Goal: Task Accomplishment & Management: Use online tool/utility

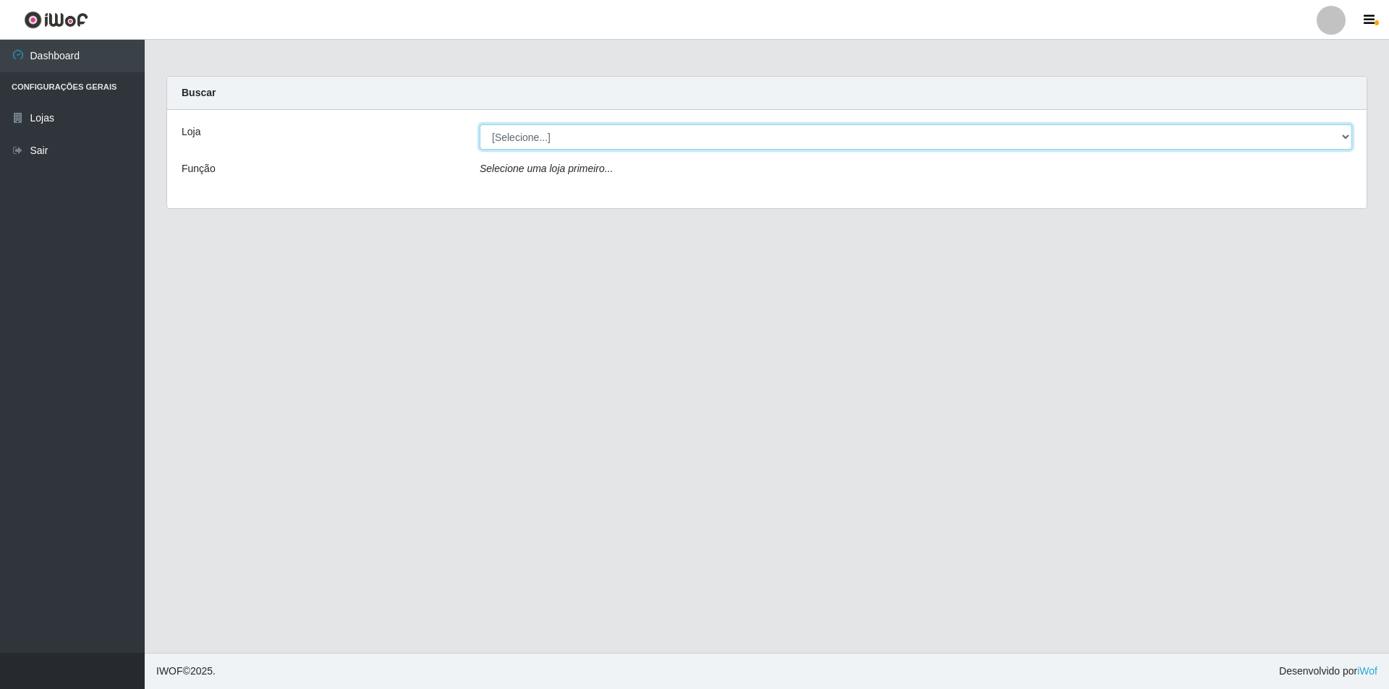
click at [688, 132] on select "[Selecione...] Atacado Vem - [STREET_ADDRESS]" at bounding box center [916, 136] width 872 height 25
select select "449"
click at [480, 124] on select "[Selecione...] Atacado Vem - [STREET_ADDRESS]" at bounding box center [916, 136] width 872 height 25
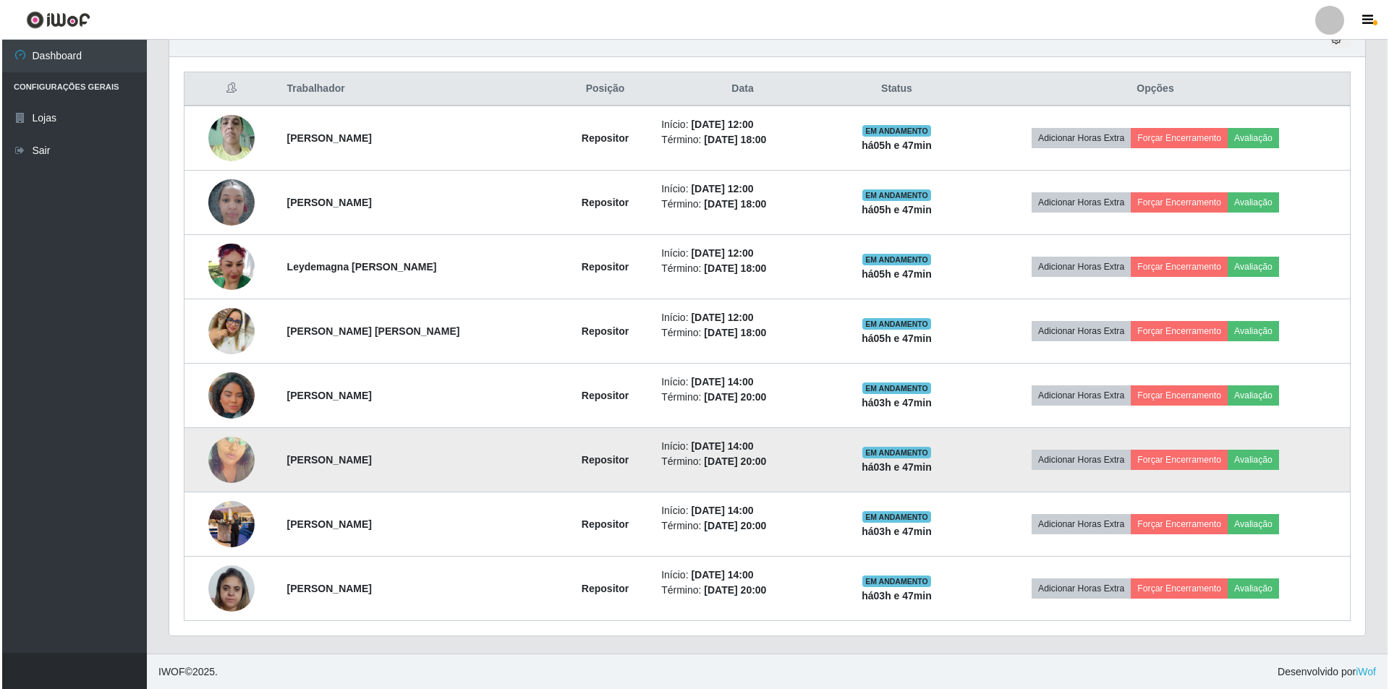
scroll to position [529, 0]
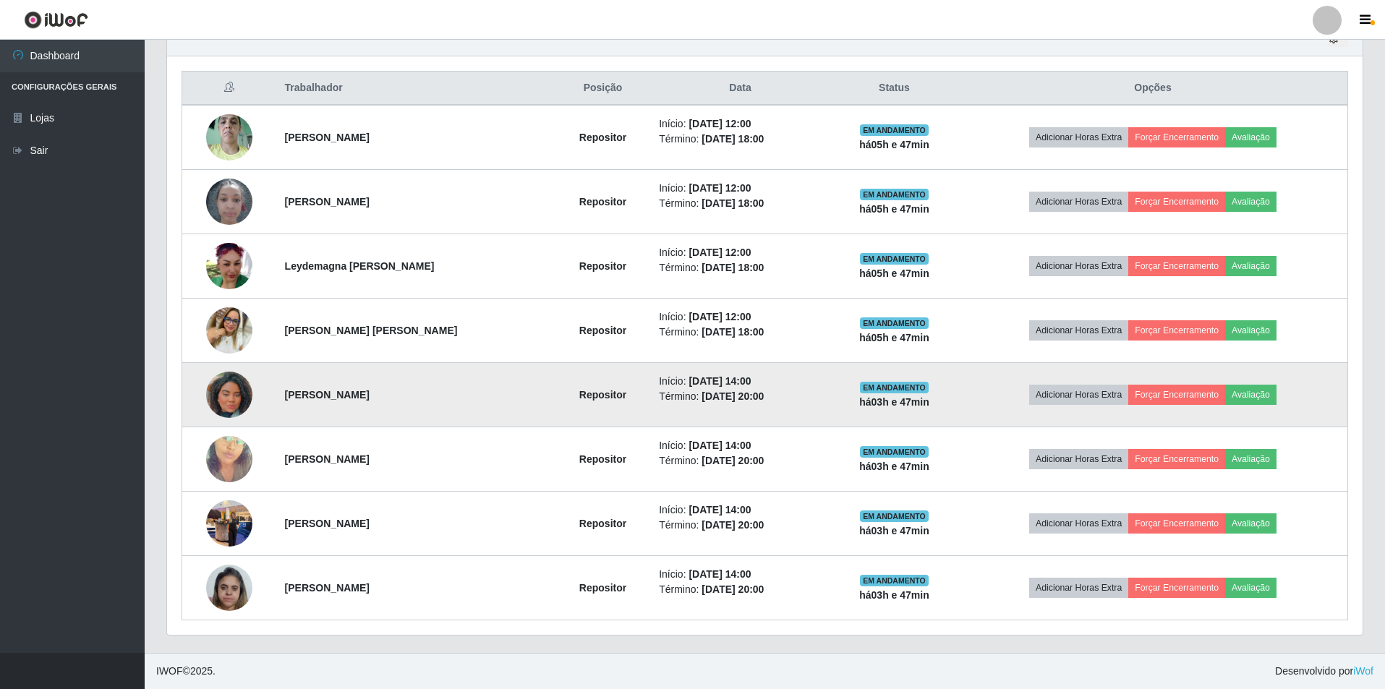
click at [226, 402] on img at bounding box center [229, 395] width 46 height 82
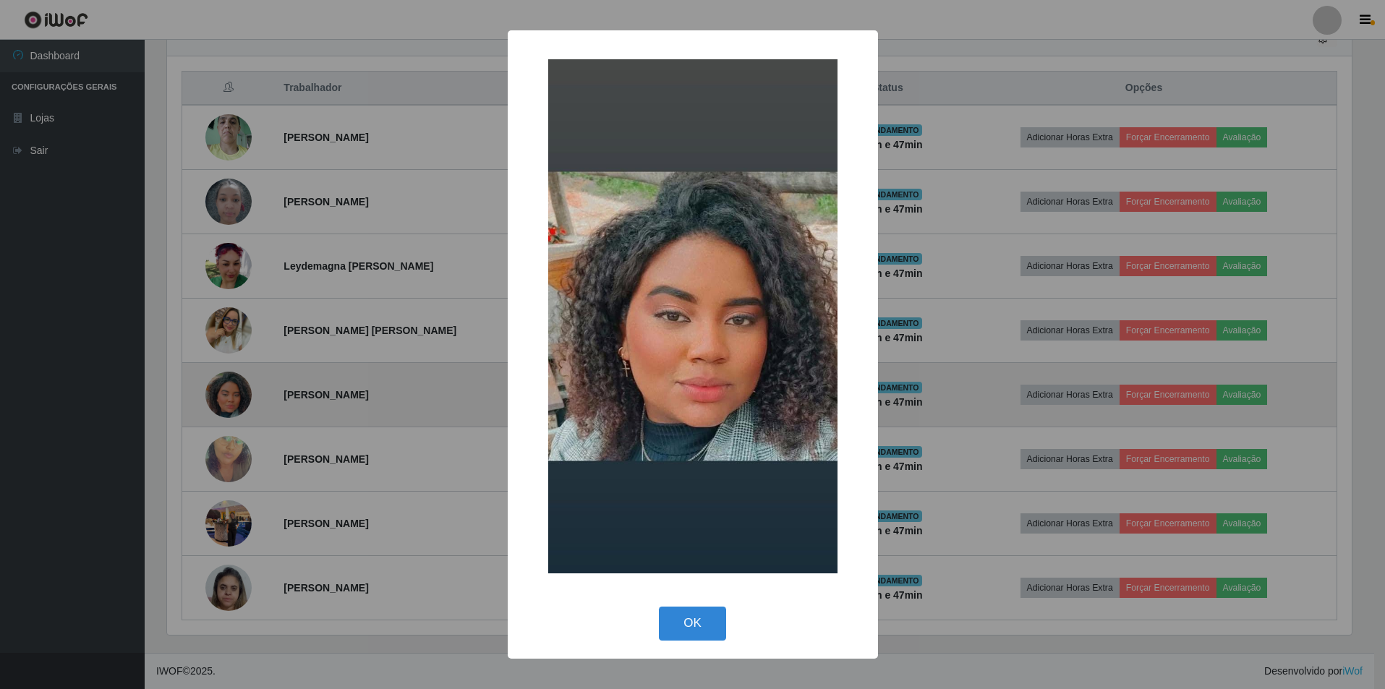
scroll to position [300, 1188]
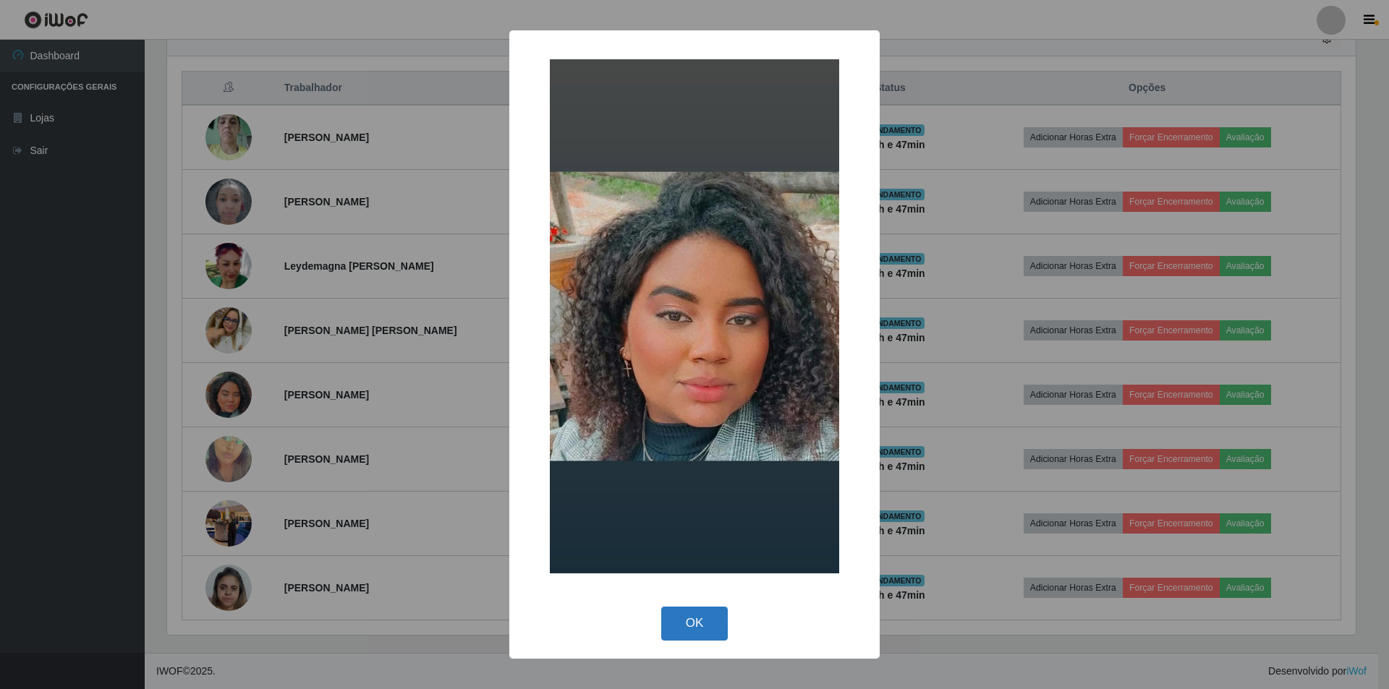
click at [688, 469] on button "OK" at bounding box center [694, 624] width 67 height 34
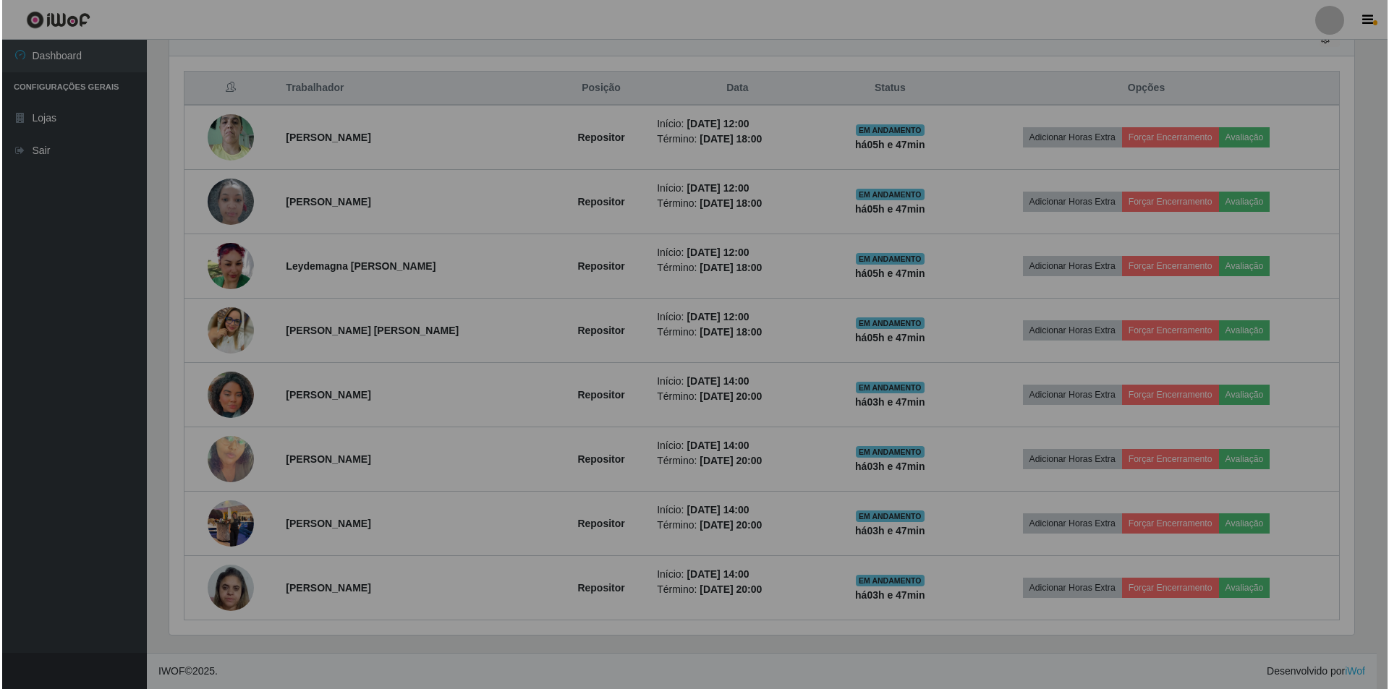
scroll to position [300, 1196]
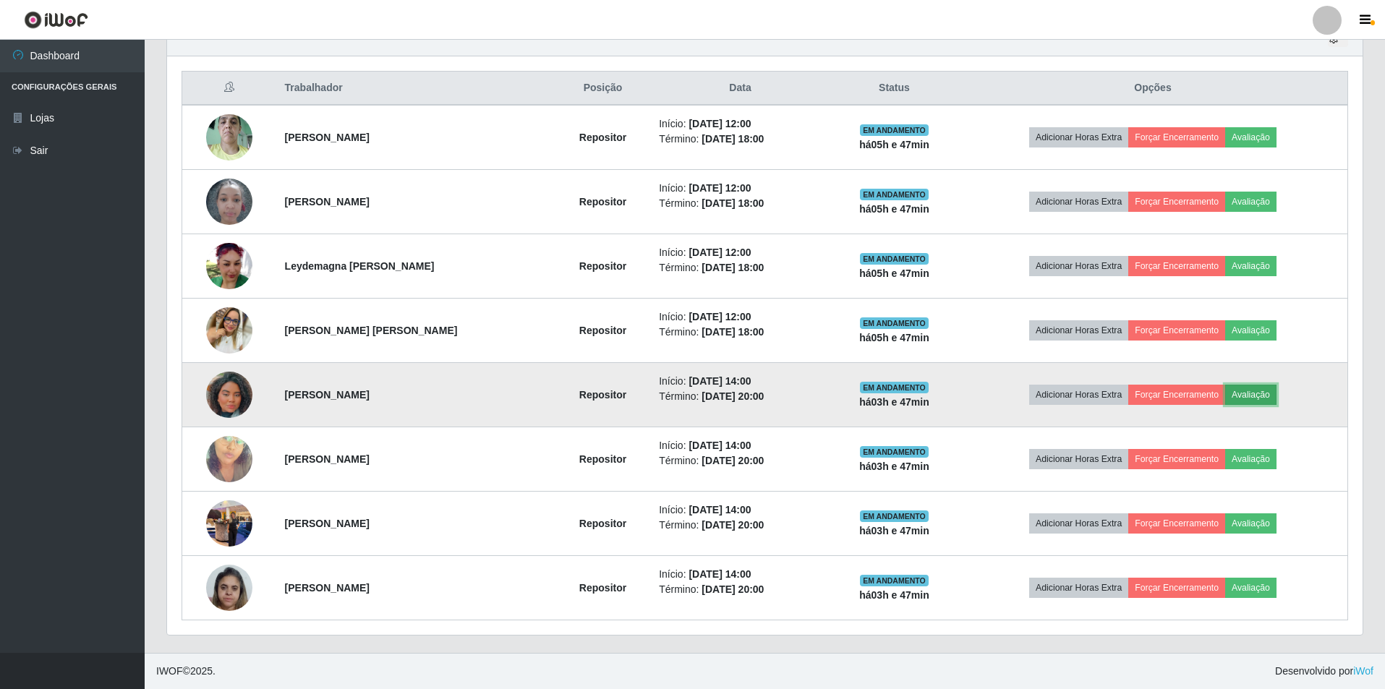
click at [688, 389] on button "Avaliação" at bounding box center [1250, 395] width 51 height 20
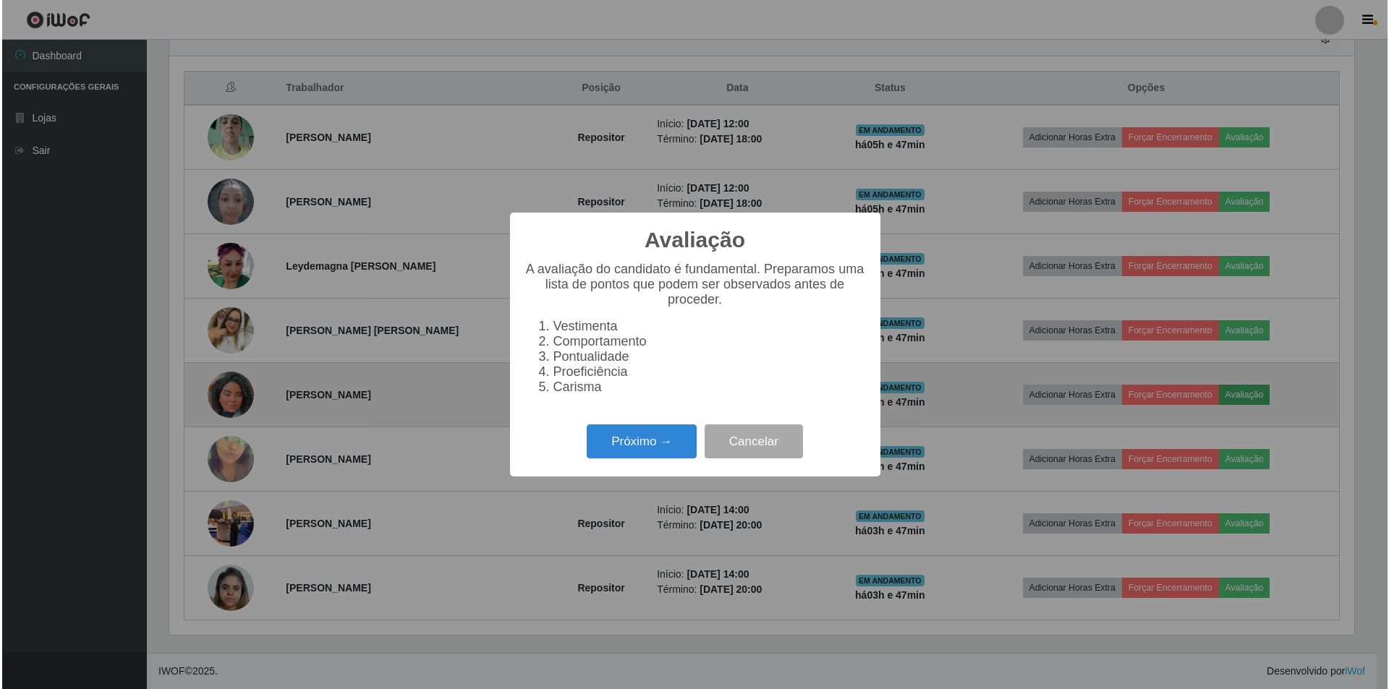
scroll to position [300, 1188]
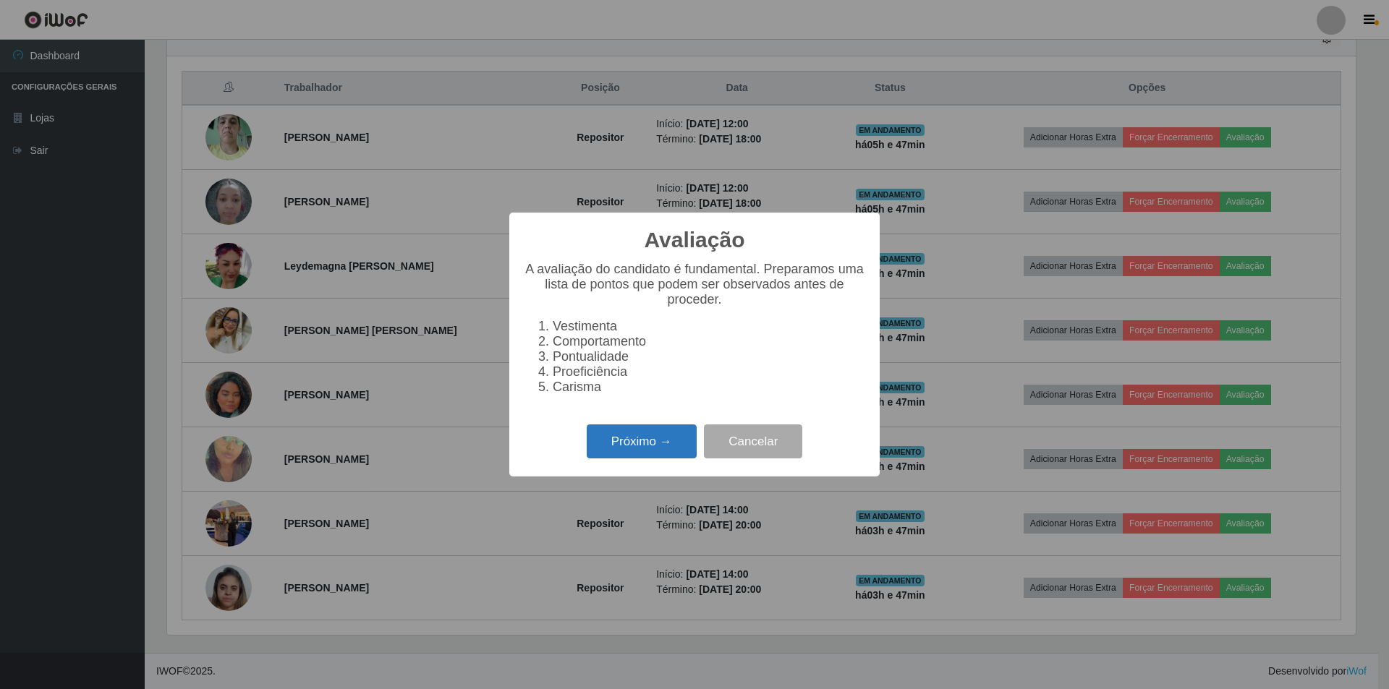
click at [624, 454] on button "Próximo →" at bounding box center [642, 442] width 110 height 34
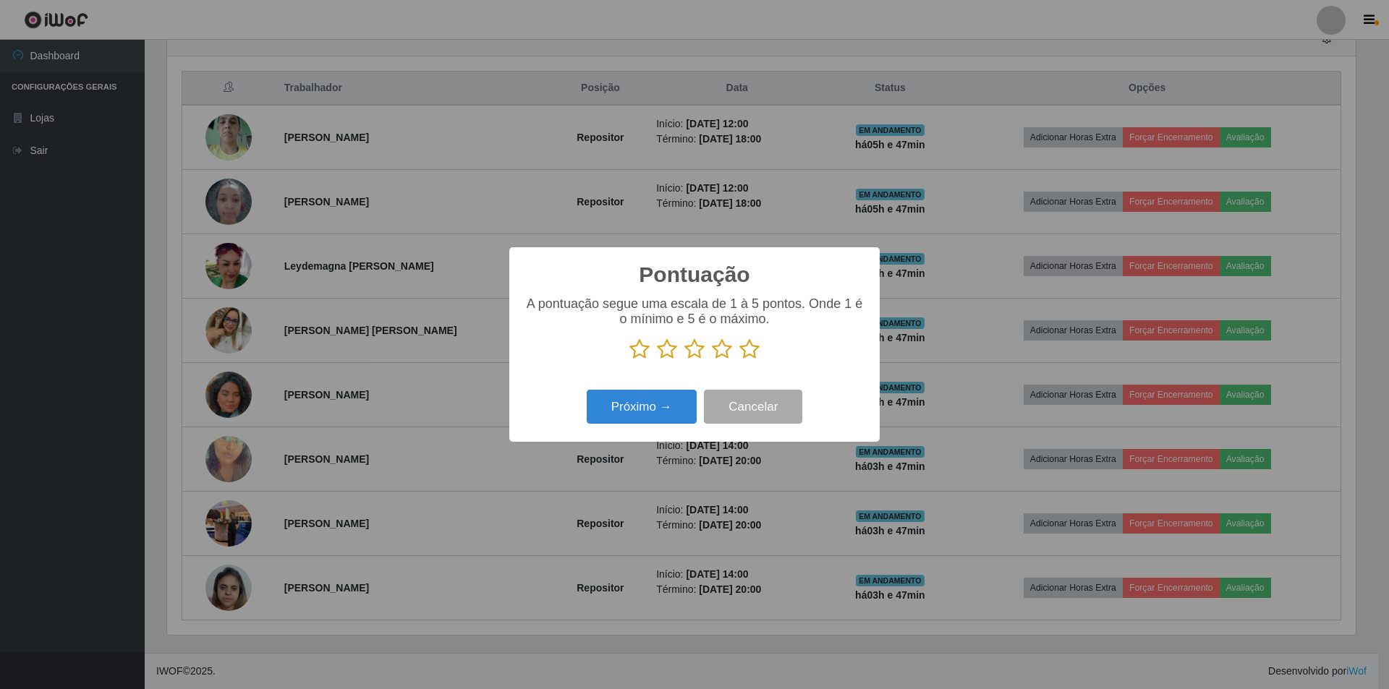
scroll to position [723055, 722167]
click at [688, 351] on icon at bounding box center [694, 350] width 20 height 22
click at [684, 360] on input "radio" at bounding box center [684, 360] width 0 height 0
click at [673, 408] on button "Próximo →" at bounding box center [642, 407] width 110 height 34
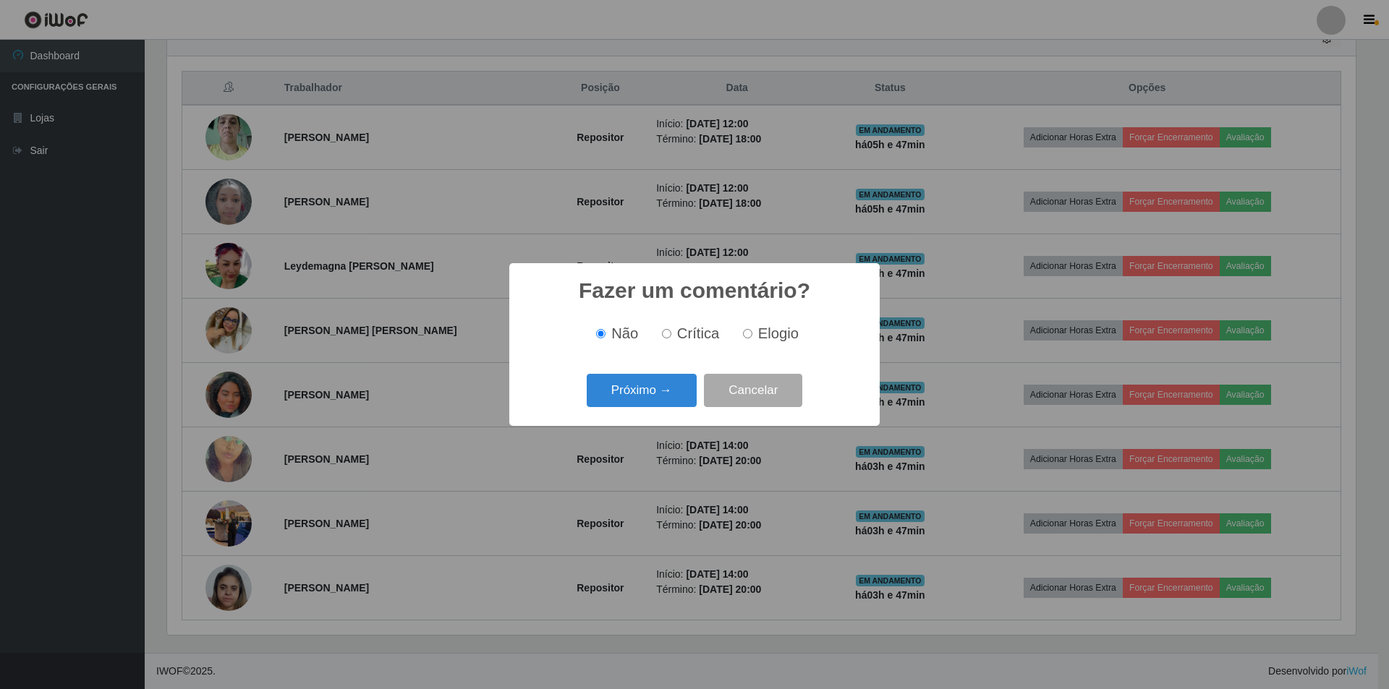
click at [673, 336] on label "Crítica" at bounding box center [688, 334] width 64 height 17
click at [671, 336] on input "Crítica" at bounding box center [666, 333] width 9 height 9
radio input "true"
click at [650, 397] on button "Próximo →" at bounding box center [642, 391] width 110 height 34
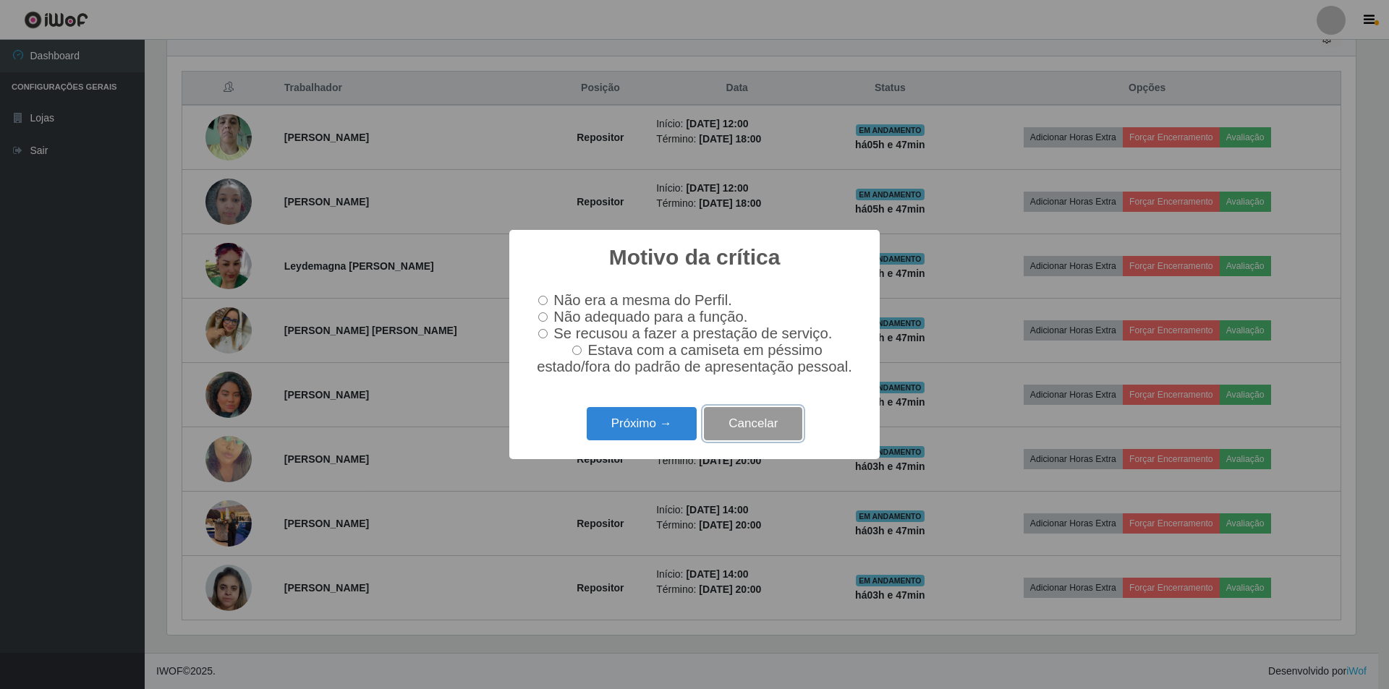
click at [688, 429] on button "Cancelar" at bounding box center [753, 424] width 98 height 34
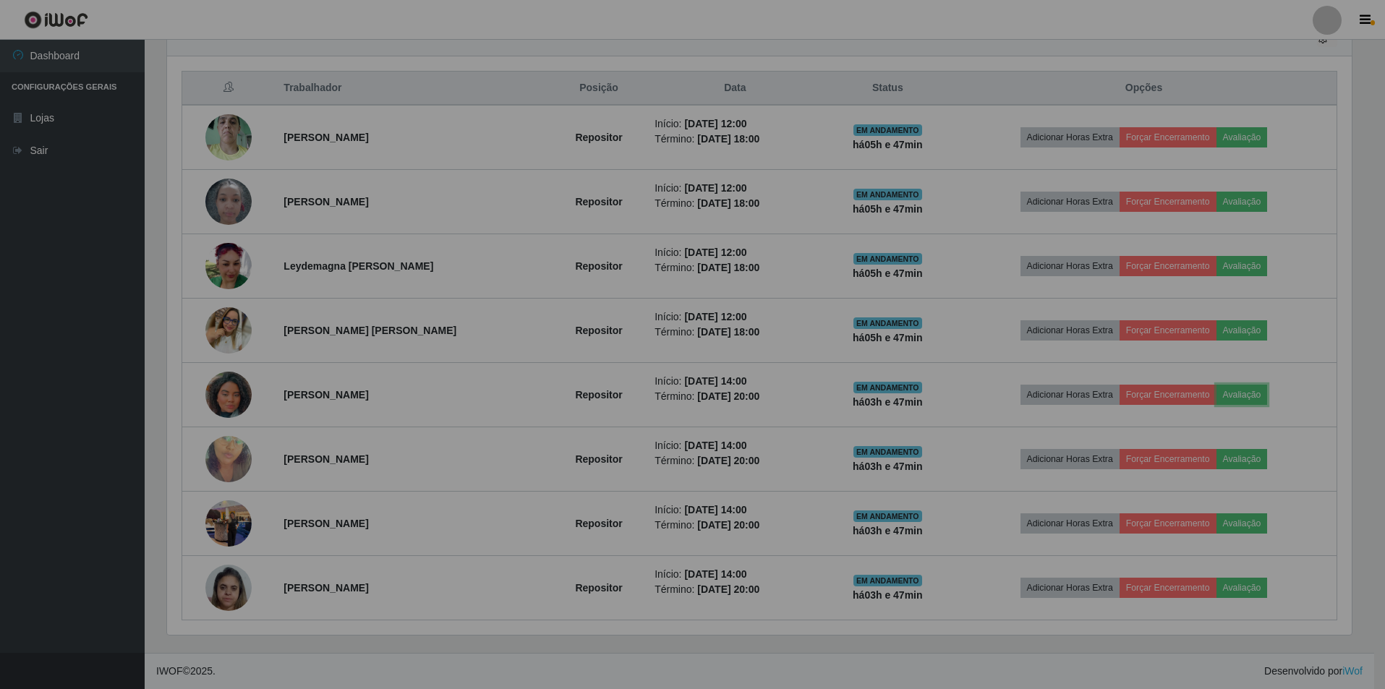
scroll to position [300, 1196]
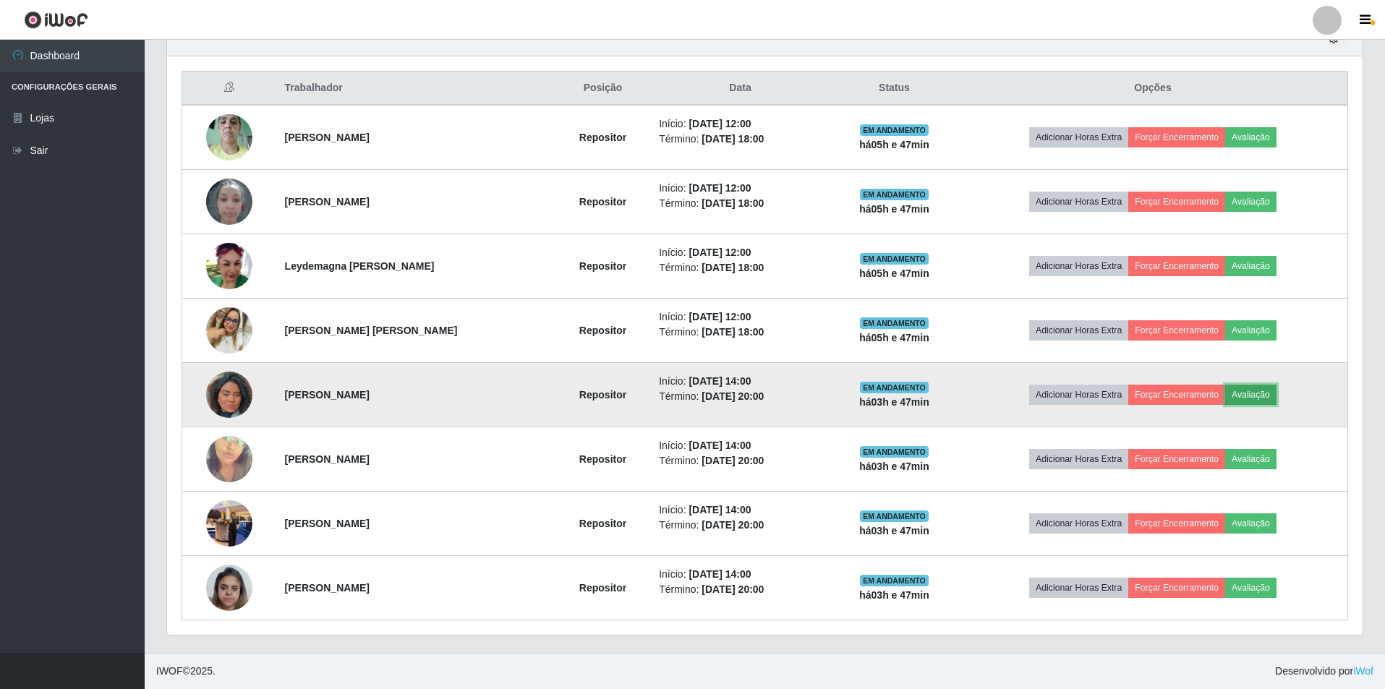
click at [688, 392] on button "Avaliação" at bounding box center [1250, 395] width 51 height 20
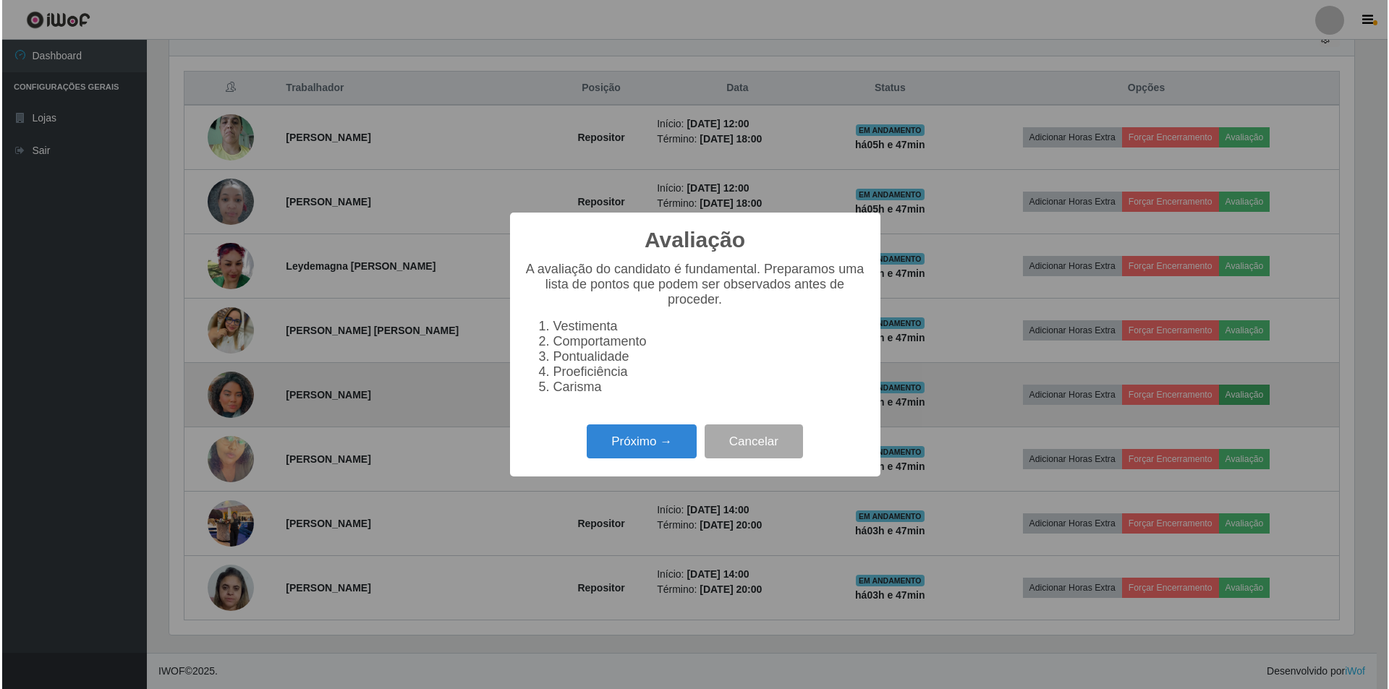
scroll to position [300, 1188]
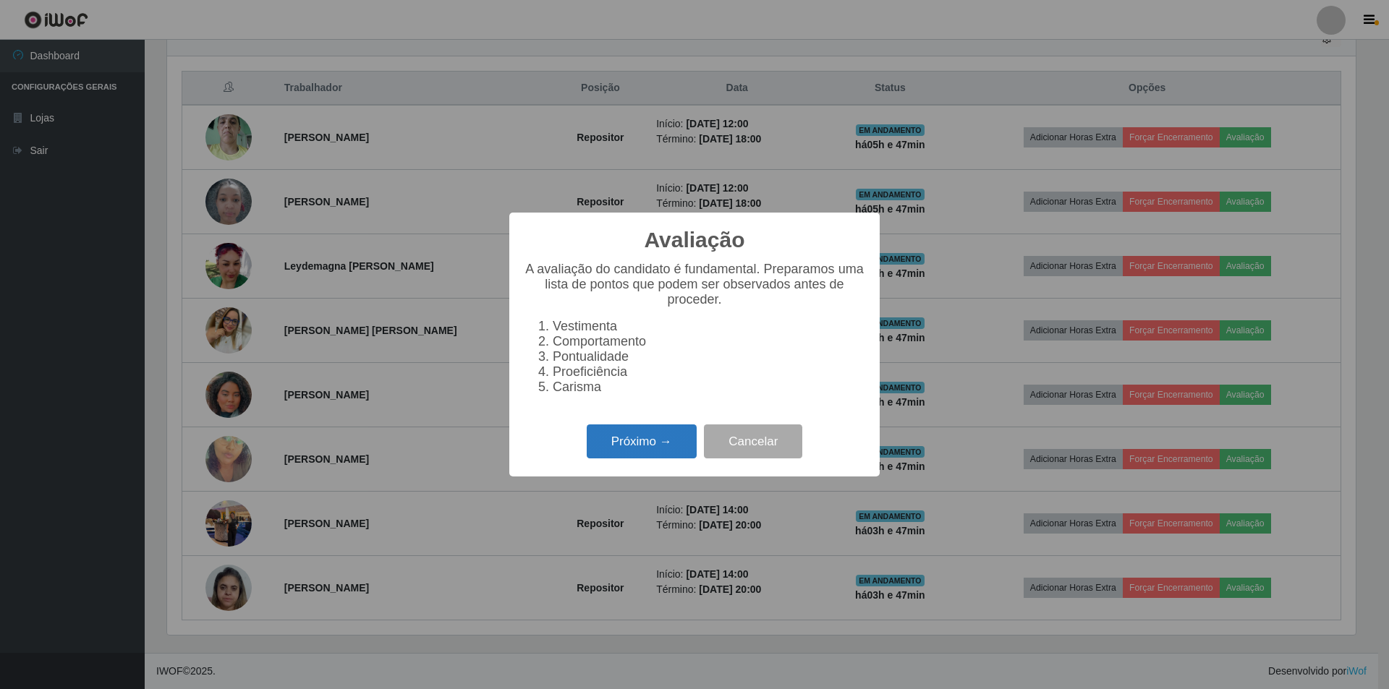
click at [620, 438] on button "Próximo →" at bounding box center [642, 442] width 110 height 34
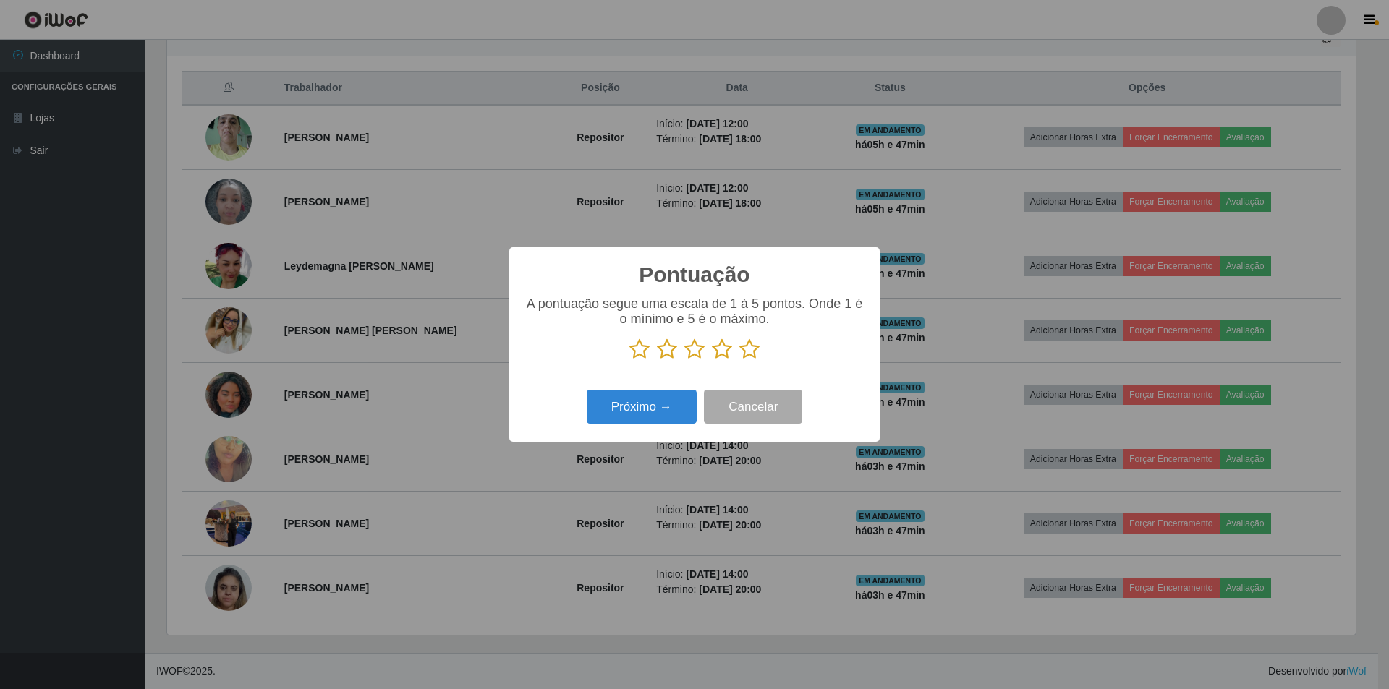
click at [688, 349] on icon at bounding box center [694, 350] width 20 height 22
click at [684, 360] on input "radio" at bounding box center [684, 360] width 0 height 0
click at [652, 407] on button "Próximo →" at bounding box center [642, 407] width 110 height 34
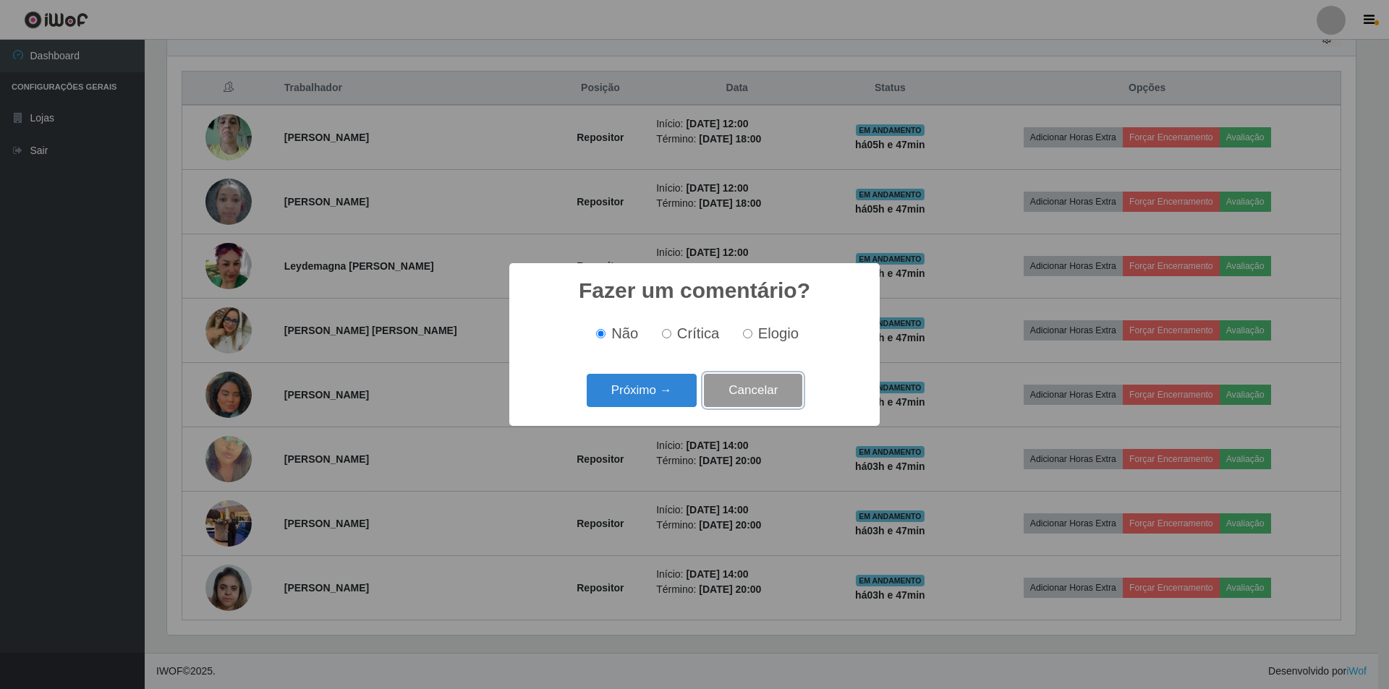
click at [688, 385] on button "Cancelar" at bounding box center [753, 391] width 98 height 34
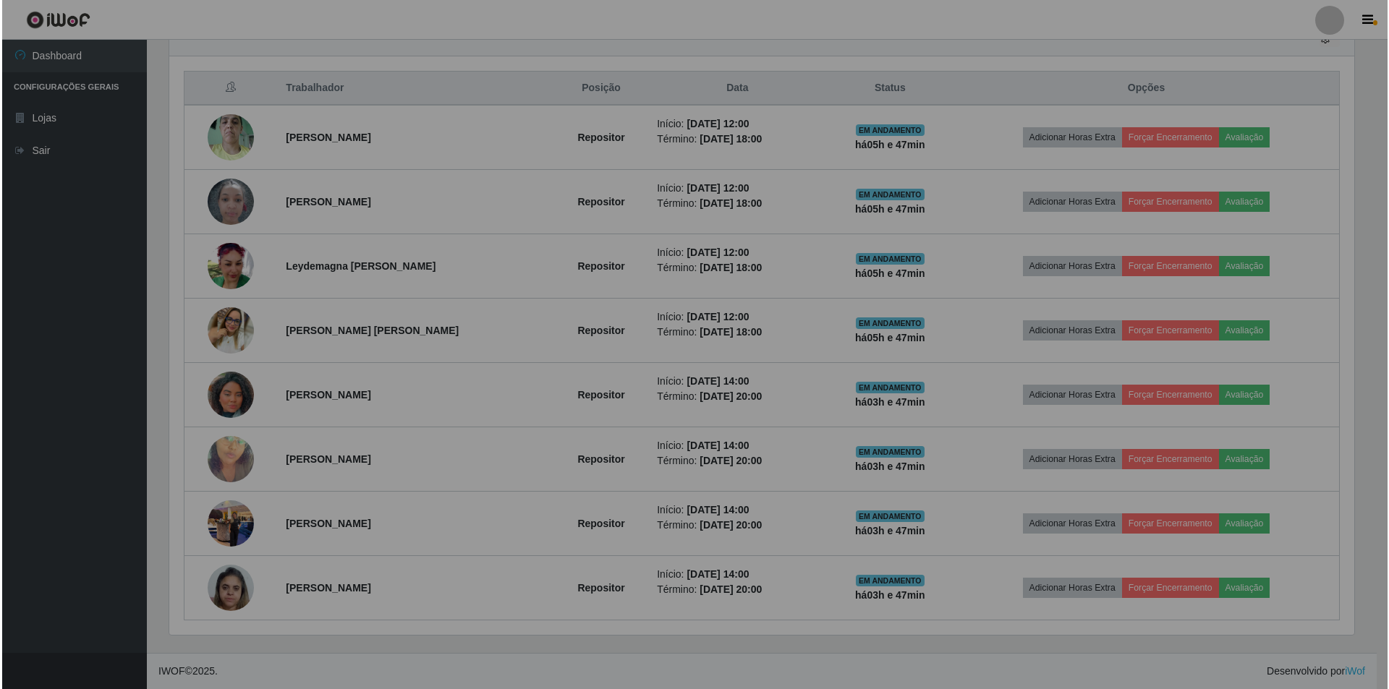
scroll to position [300, 1196]
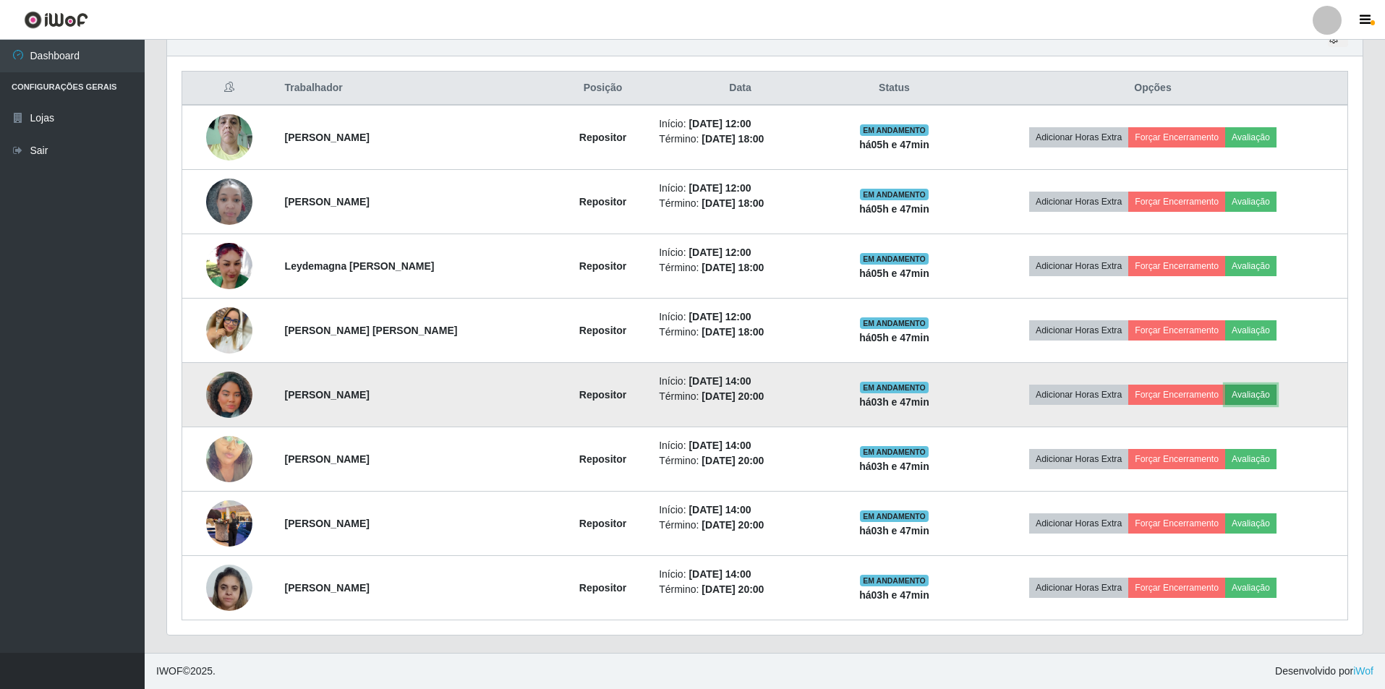
click at [688, 391] on button "Avaliação" at bounding box center [1250, 395] width 51 height 20
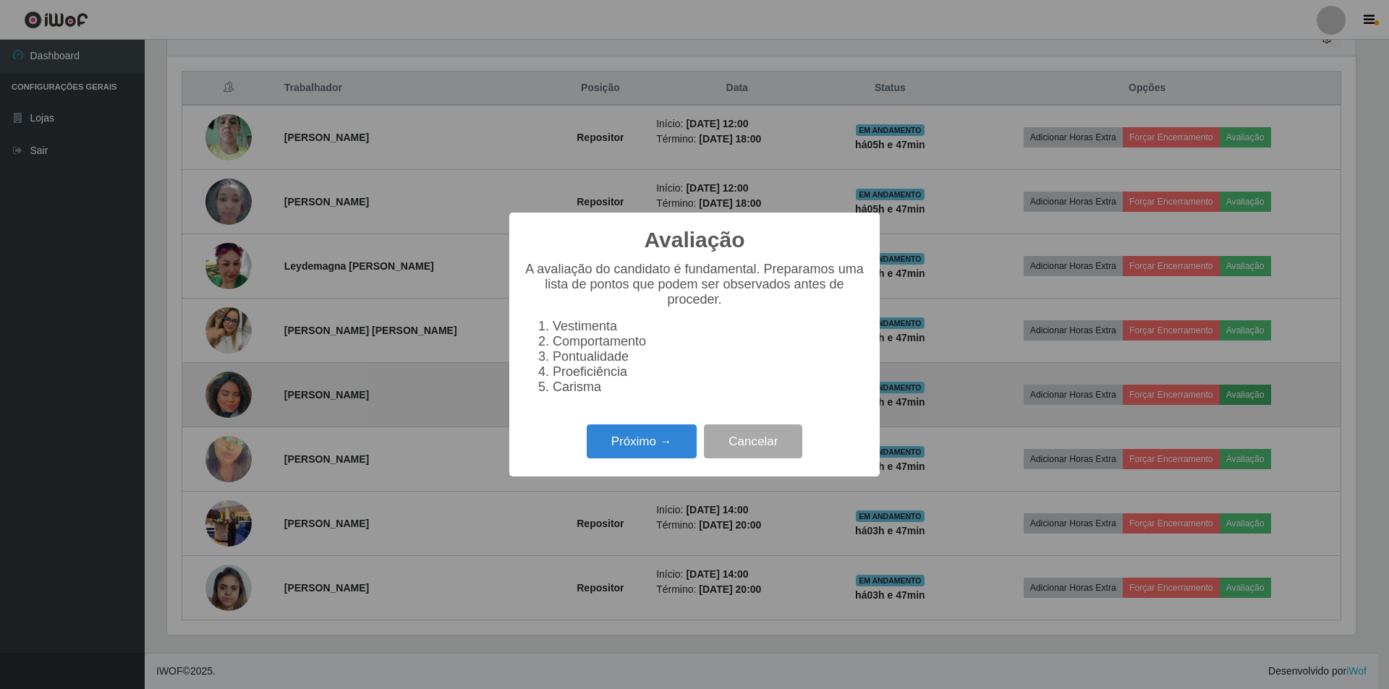
scroll to position [300, 1188]
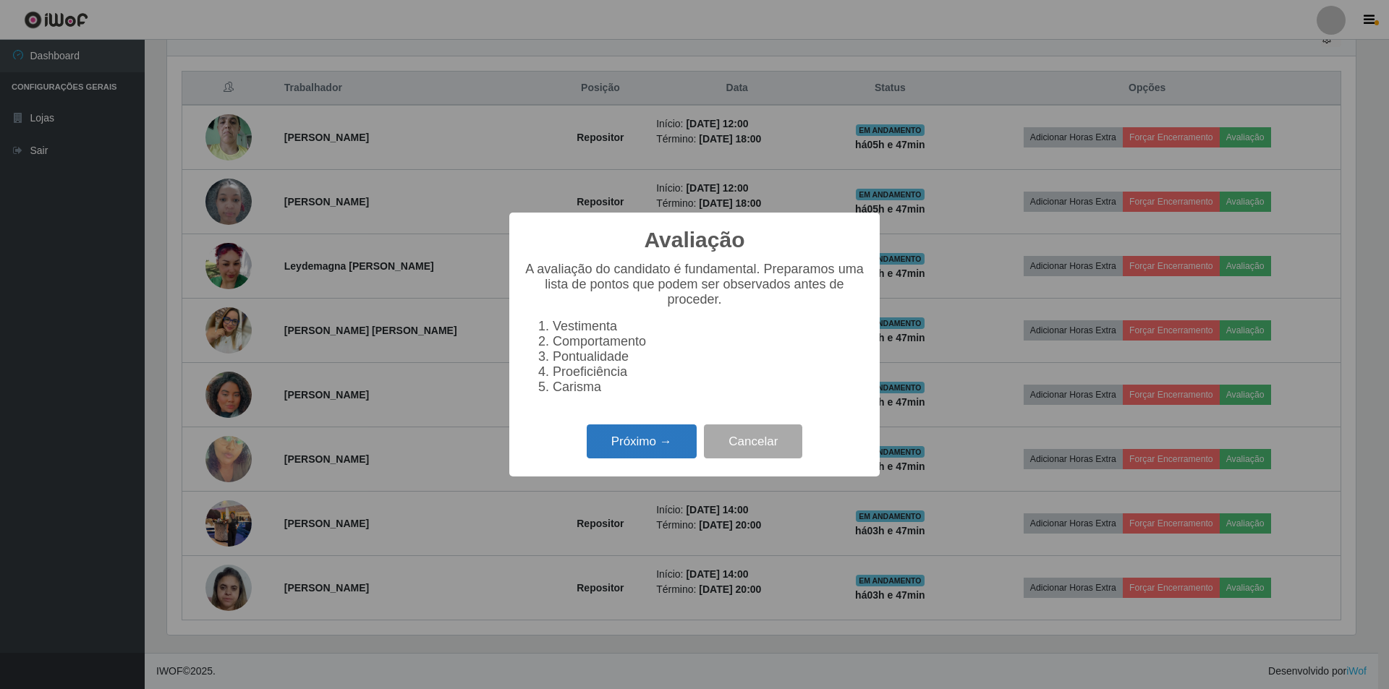
click at [649, 447] on button "Próximo →" at bounding box center [642, 442] width 110 height 34
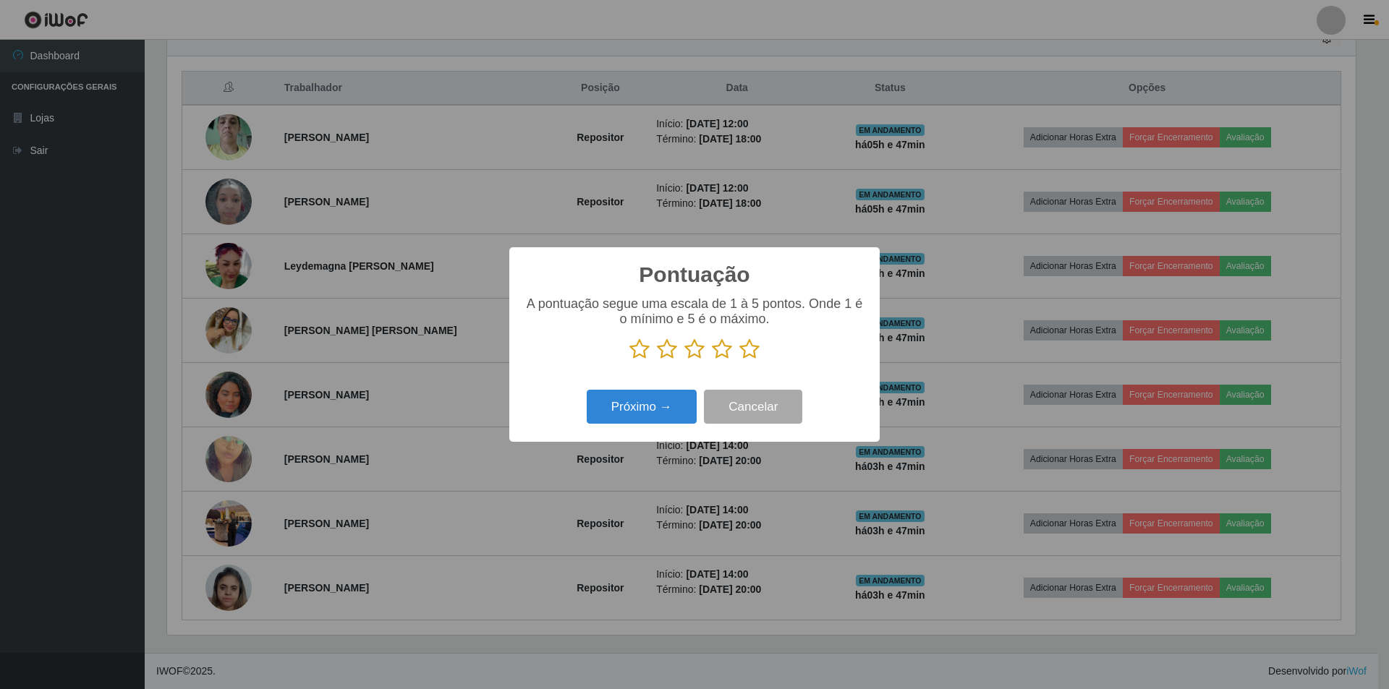
click at [688, 352] on icon at bounding box center [694, 350] width 20 height 22
click at [684, 360] on input "radio" at bounding box center [684, 360] width 0 height 0
click at [663, 418] on button "Próximo →" at bounding box center [642, 407] width 110 height 34
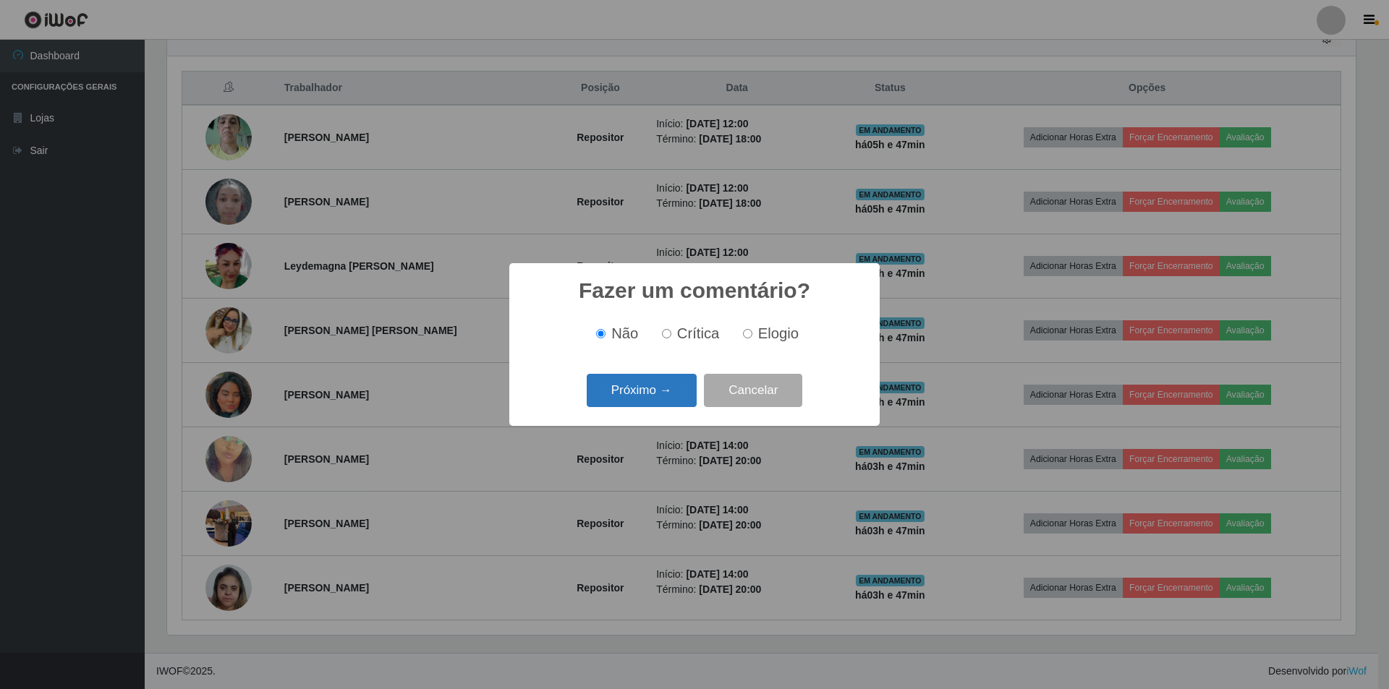
click at [666, 391] on button "Próximo →" at bounding box center [642, 391] width 110 height 34
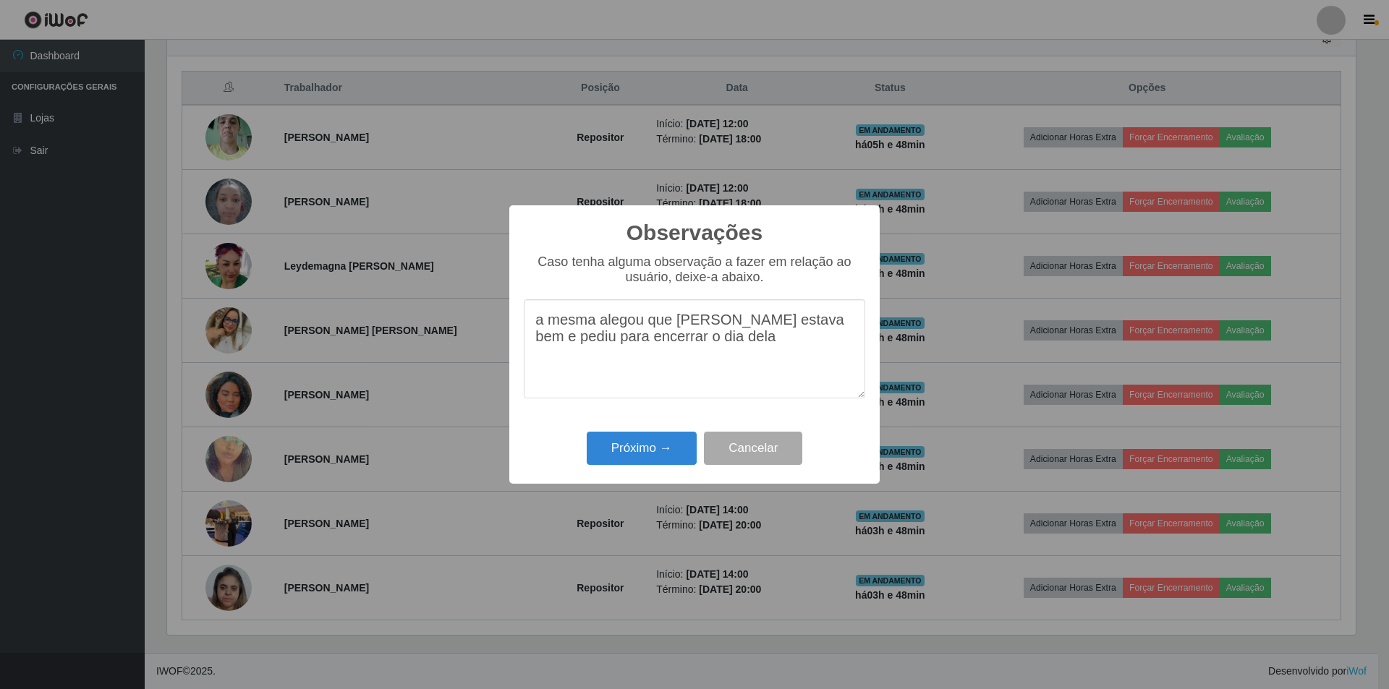
click at [687, 330] on textarea "a mesma alegou que [PERSON_NAME] estava bem e pediu para encerrar o dia dela" at bounding box center [694, 348] width 341 height 99
click at [688, 343] on textarea "a mesma alegou que não estava bem e pediu para encerrar o dia dela" at bounding box center [694, 348] width 341 height 99
type textarea "a mesma alegou que não estava bem e pediu para encerrar o dia dela. saindo as 1…"
click at [662, 452] on button "Próximo →" at bounding box center [642, 449] width 110 height 34
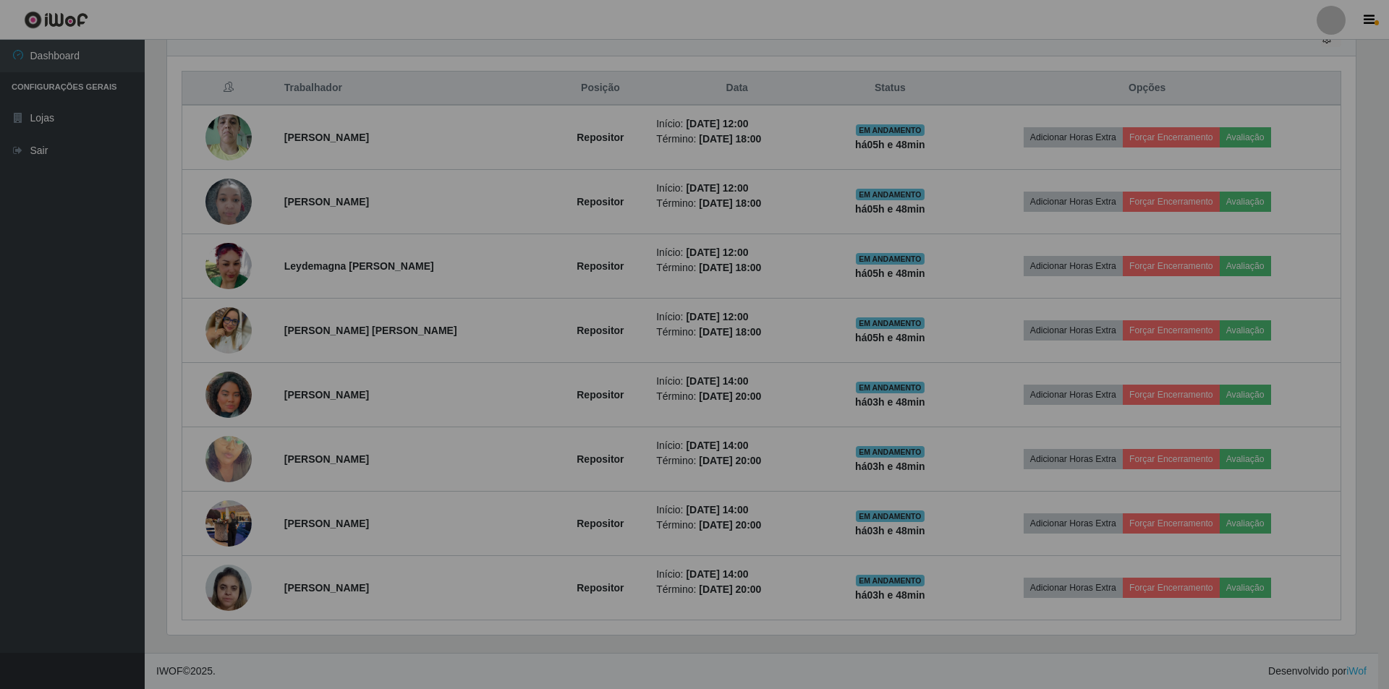
scroll to position [300, 1196]
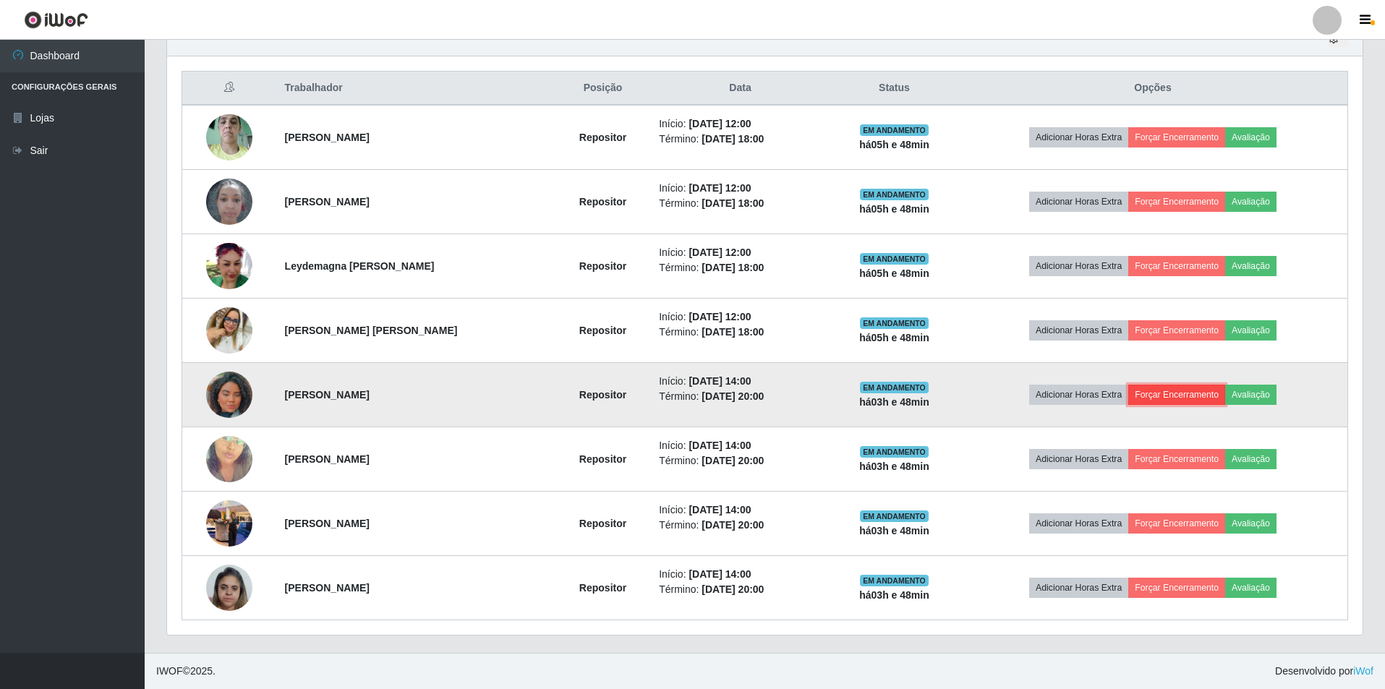
click at [688, 395] on button "Forçar Encerramento" at bounding box center [1176, 395] width 97 height 20
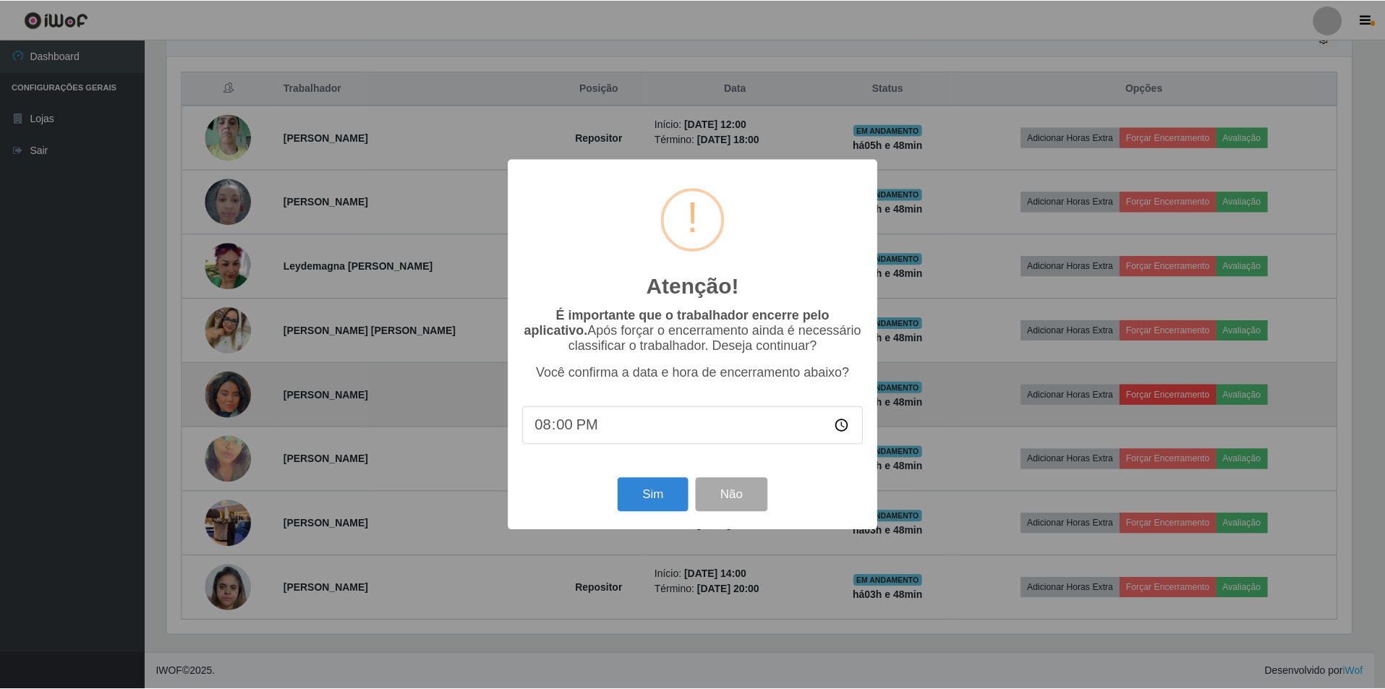
scroll to position [300, 1188]
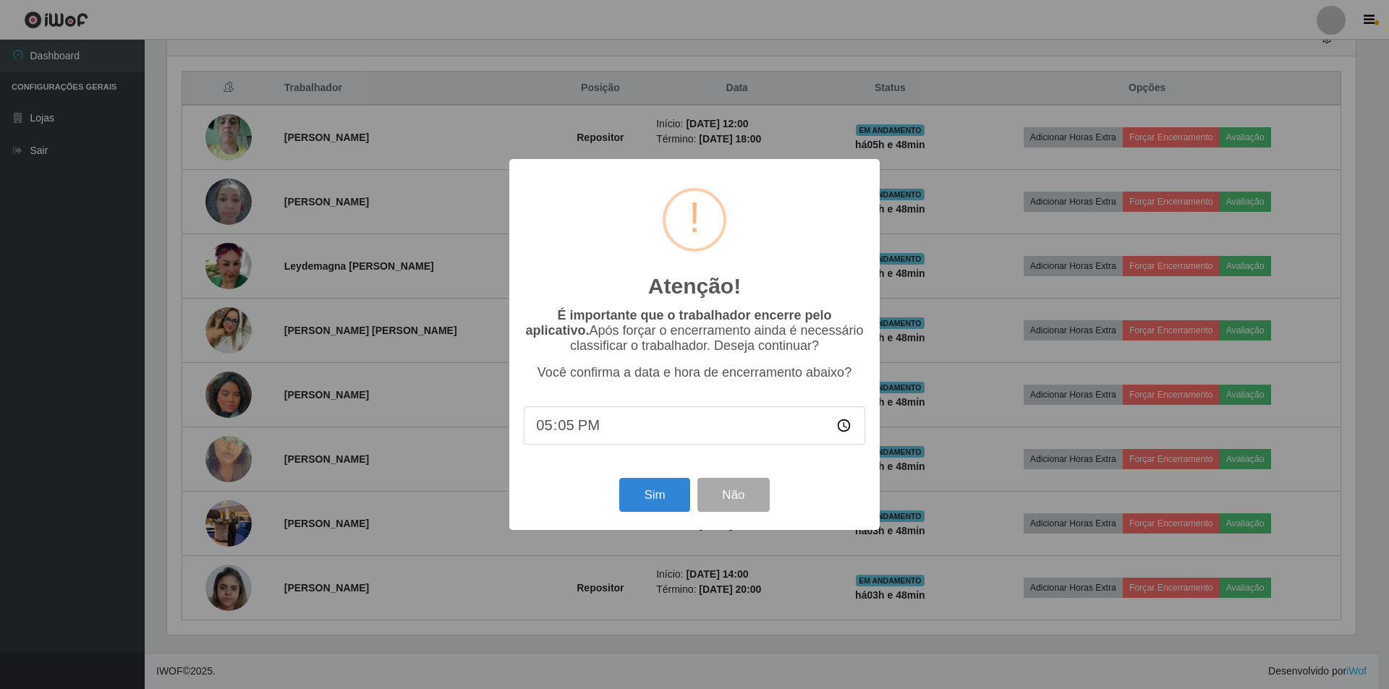
type input "17:50"
click at [652, 469] on button "Sim" at bounding box center [654, 495] width 70 height 34
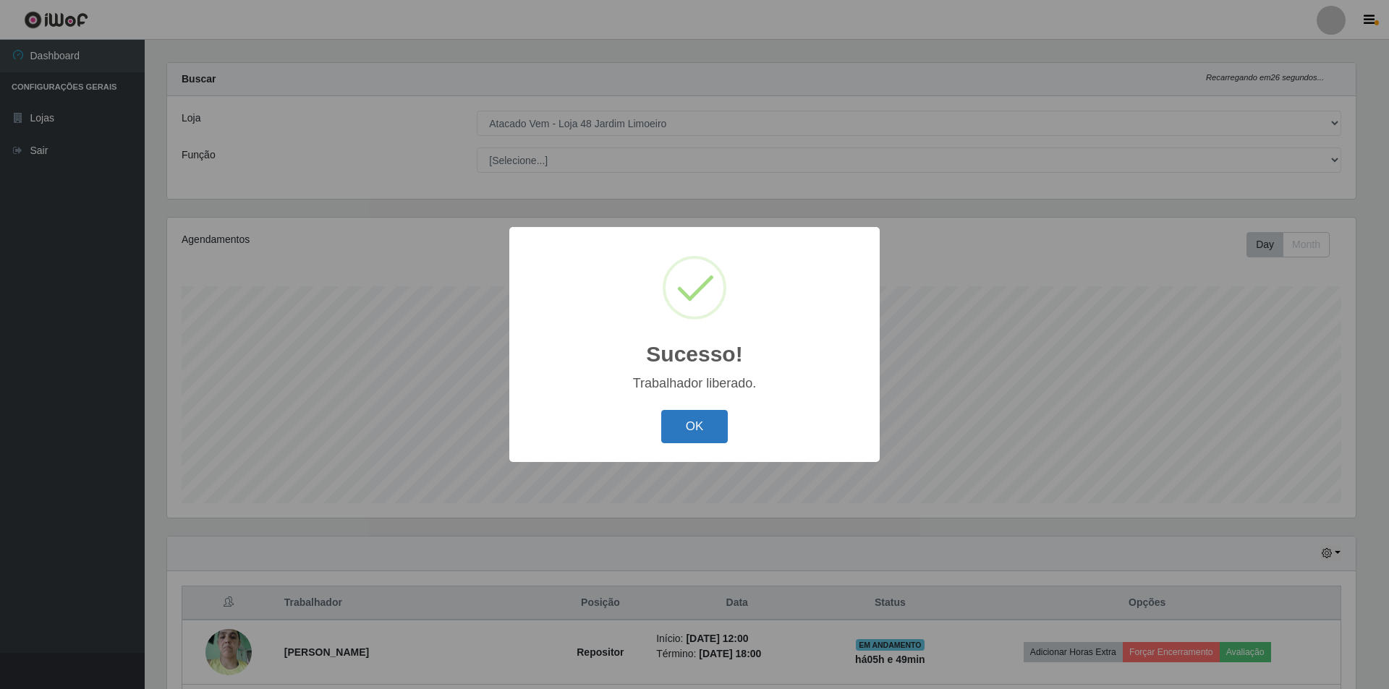
click at [672, 423] on button "OK" at bounding box center [694, 427] width 67 height 34
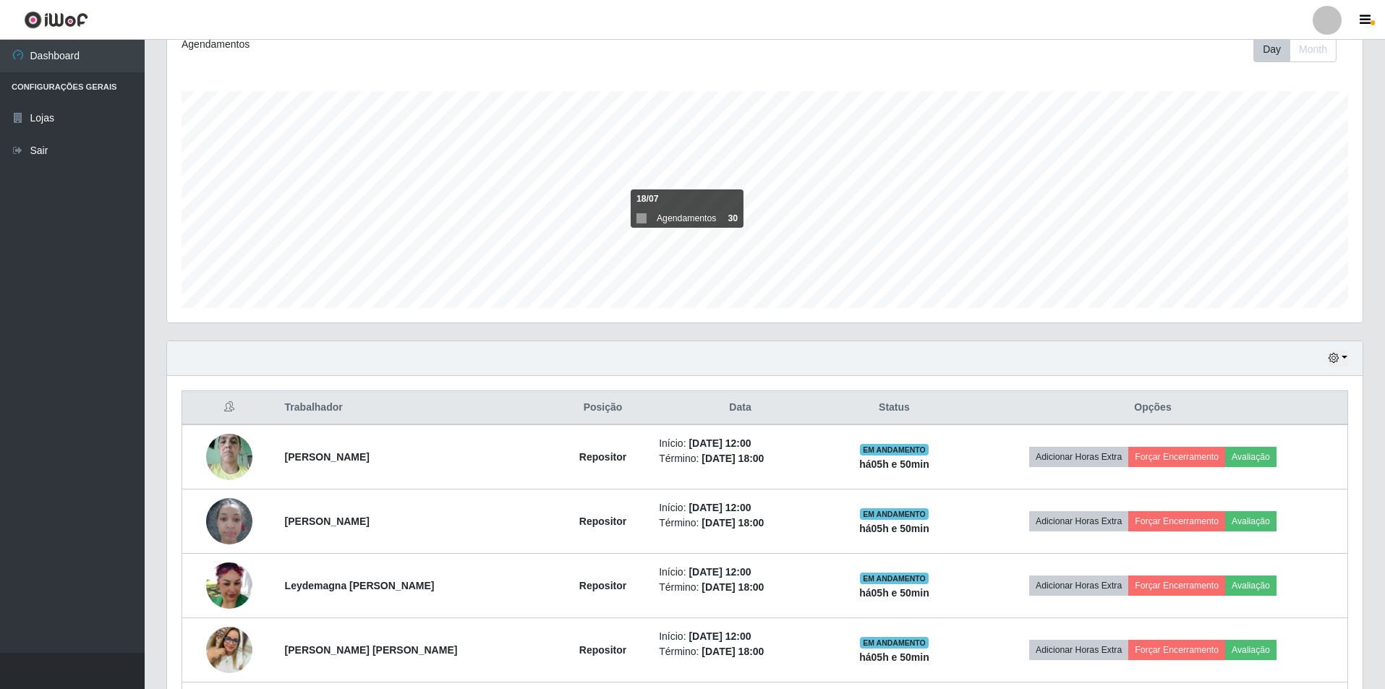
scroll to position [103, 0]
